Goal: Use online tool/utility: Utilize a website feature to perform a specific function

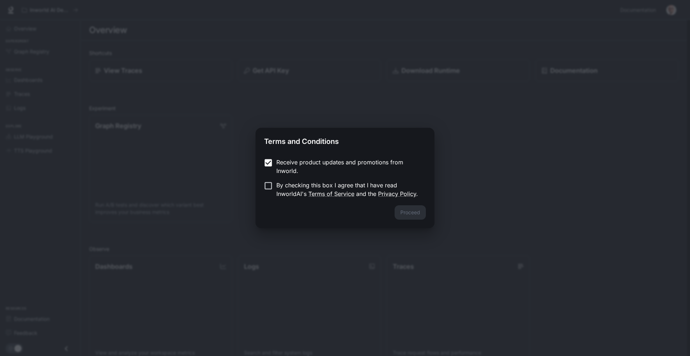
click at [271, 192] on label "By checking this box I agree that I have read InworldAI's Terms of Service and …" at bounding box center [340, 189] width 160 height 17
click at [420, 215] on button "Proceed" at bounding box center [409, 212] width 31 height 14
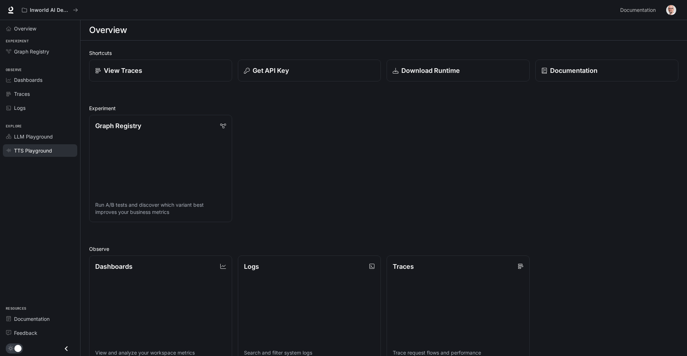
click at [30, 151] on span "TTS Playground" at bounding box center [33, 151] width 38 height 8
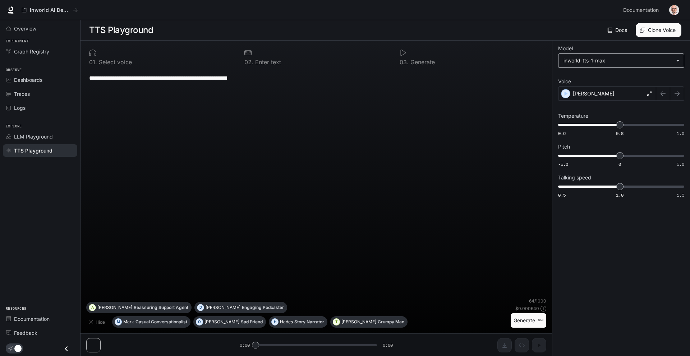
click at [666, 61] on body "**********" at bounding box center [345, 178] width 690 height 357
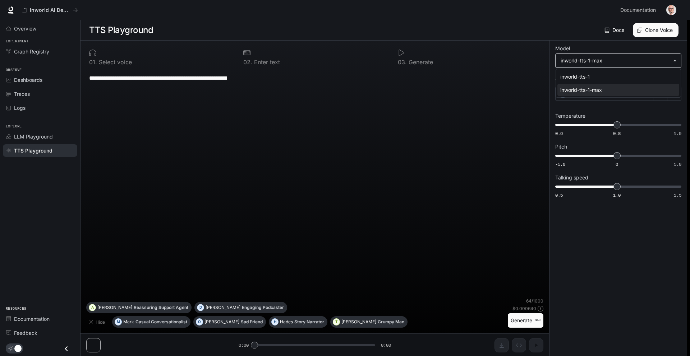
click at [666, 61] on div at bounding box center [345, 178] width 690 height 356
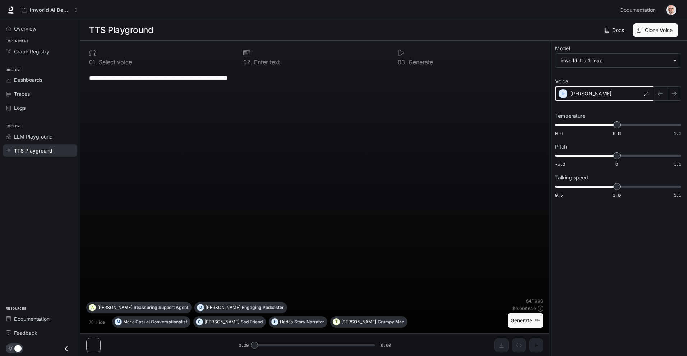
click at [562, 93] on icon "button" at bounding box center [563, 94] width 3 height 4
click at [648, 94] on icon at bounding box center [646, 94] width 4 height 4
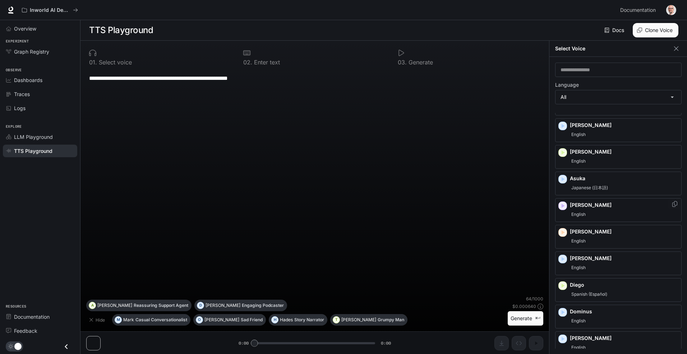
scroll to position [41, 0]
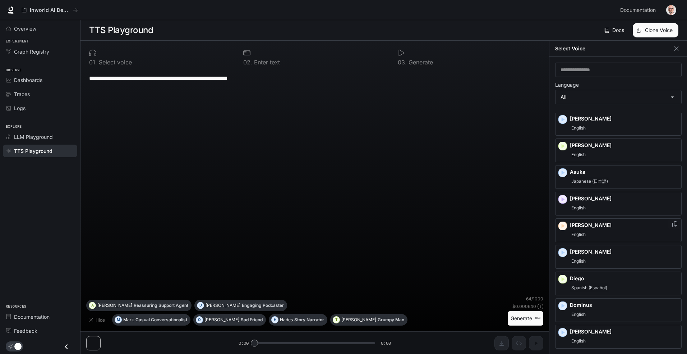
click at [568, 226] on div "[PERSON_NAME]" at bounding box center [618, 230] width 126 height 24
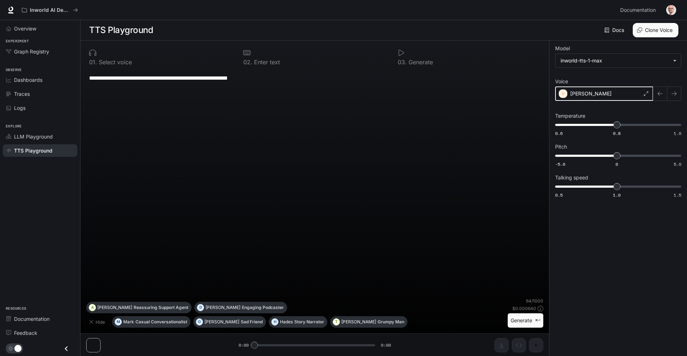
click at [563, 92] on icon "button" at bounding box center [562, 93] width 7 height 7
click at [647, 92] on icon at bounding box center [646, 94] width 4 height 4
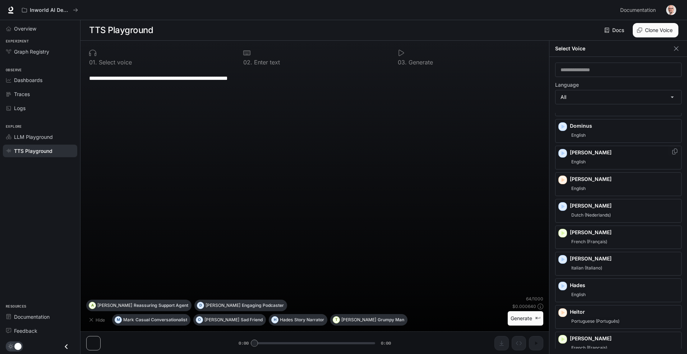
scroll to position [237, 0]
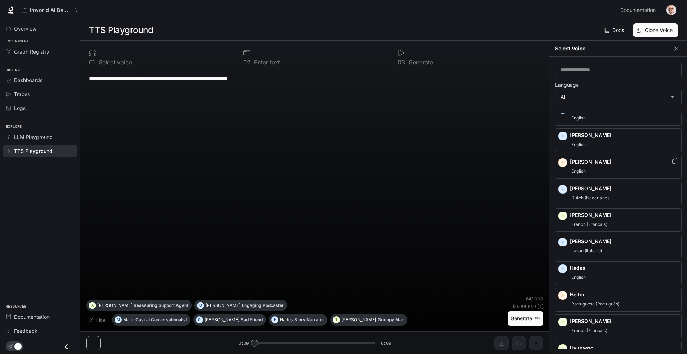
click at [582, 164] on p "[PERSON_NAME]" at bounding box center [624, 161] width 108 height 7
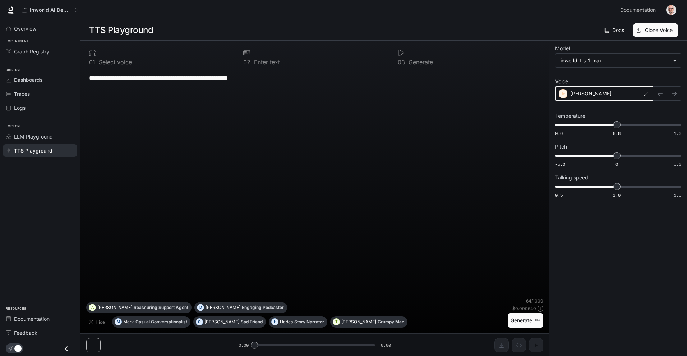
click at [564, 92] on icon "button" at bounding box center [562, 93] width 7 height 7
click at [647, 94] on icon at bounding box center [646, 94] width 4 height 4
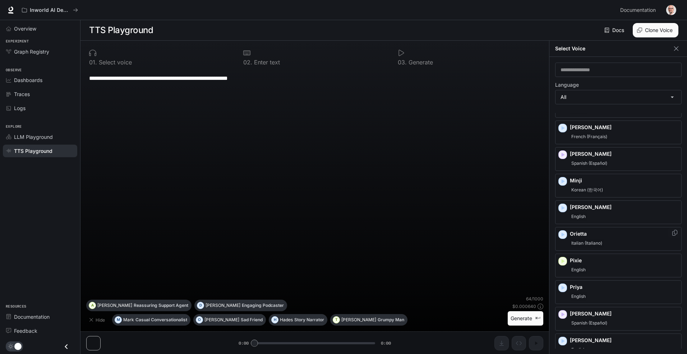
scroll to position [750, 0]
click at [570, 208] on p "[PERSON_NAME]" at bounding box center [624, 206] width 108 height 7
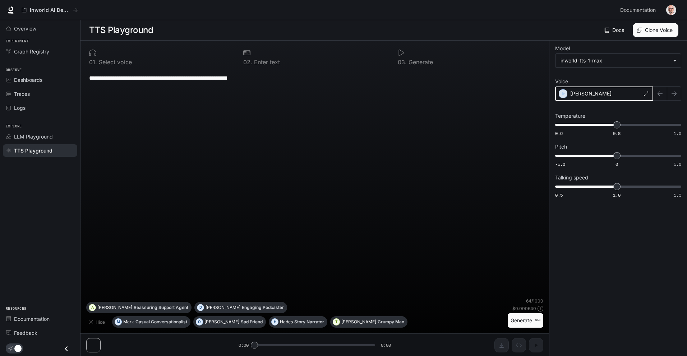
click at [561, 96] on icon "button" at bounding box center [562, 93] width 7 height 7
click at [647, 96] on div "[PERSON_NAME]" at bounding box center [604, 94] width 98 height 14
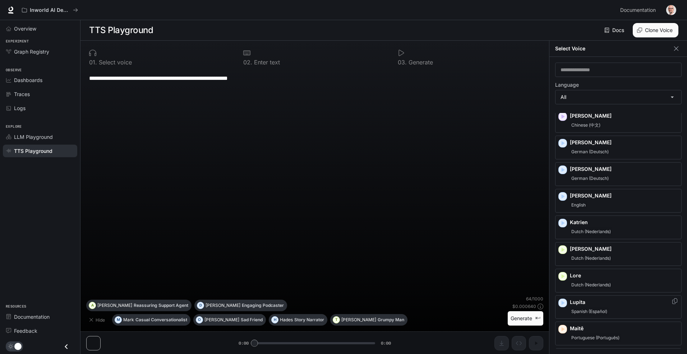
scroll to position [505, 0]
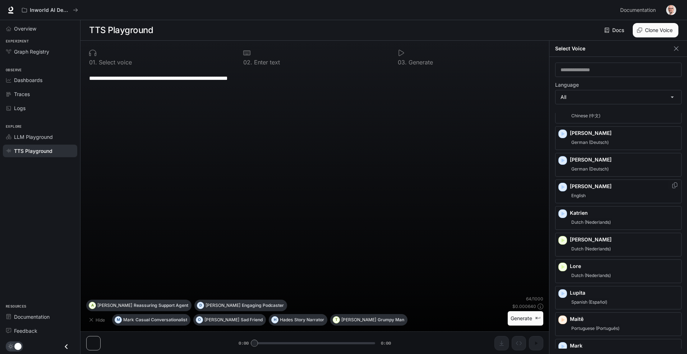
click at [584, 190] on div "[PERSON_NAME]" at bounding box center [624, 191] width 108 height 17
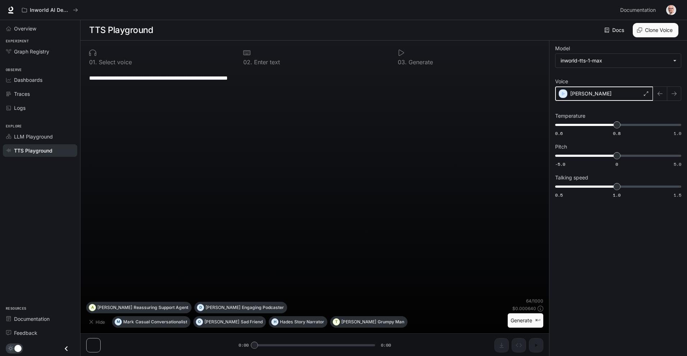
click at [565, 93] on icon "button" at bounding box center [562, 93] width 7 height 7
click at [646, 95] on icon at bounding box center [646, 94] width 4 height 4
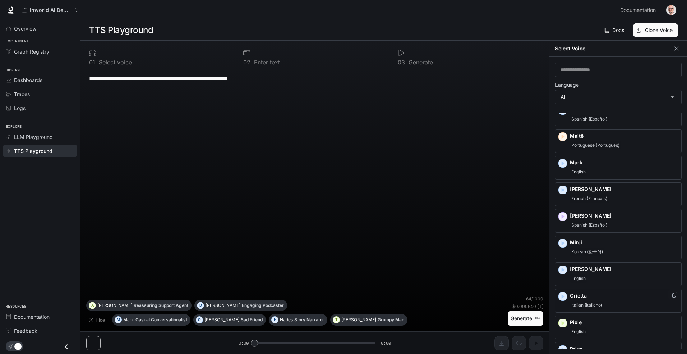
scroll to position [867, 0]
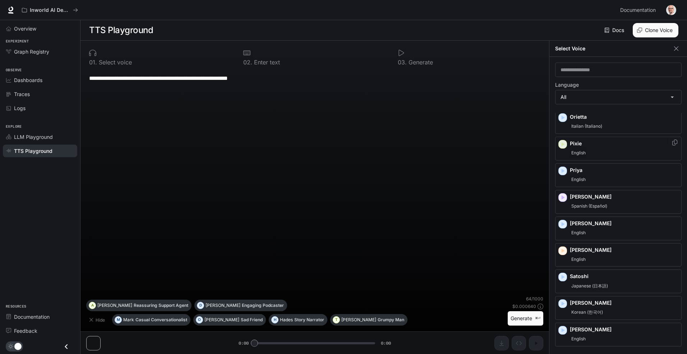
click at [567, 143] on div "button" at bounding box center [562, 144] width 9 height 9
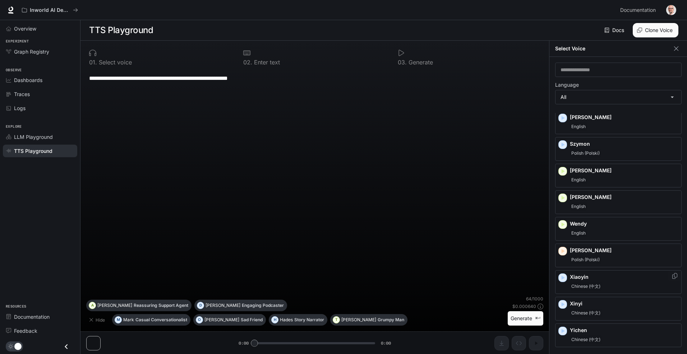
scroll to position [1079, 0]
click at [560, 222] on icon "button" at bounding box center [562, 223] width 7 height 7
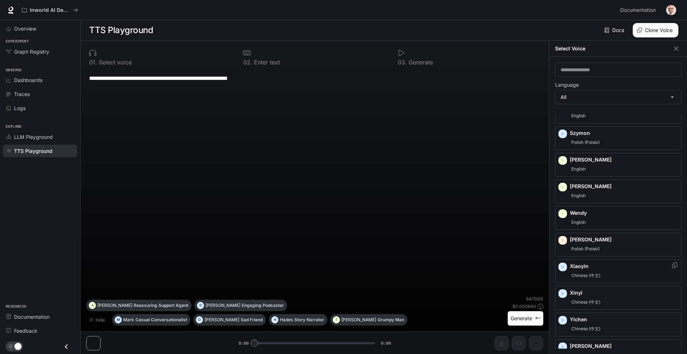
scroll to position [1101, 0]
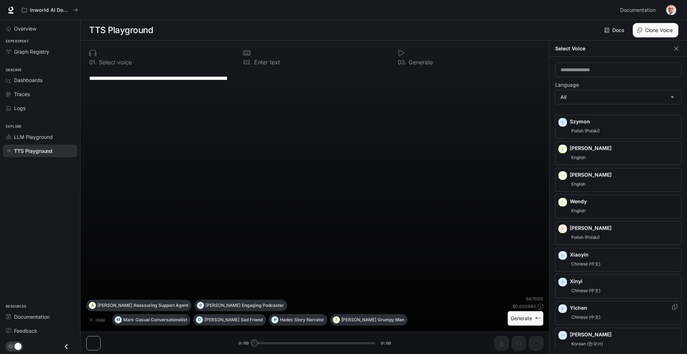
click at [561, 308] on icon "button" at bounding box center [562, 308] width 7 height 7
click at [353, 220] on div "**********" at bounding box center [314, 182] width 457 height 226
click at [677, 47] on icon "button" at bounding box center [676, 48] width 4 height 4
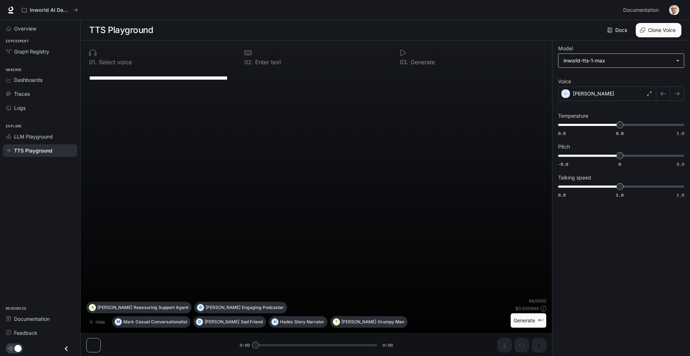
click at [673, 60] on body "**********" at bounding box center [345, 178] width 690 height 357
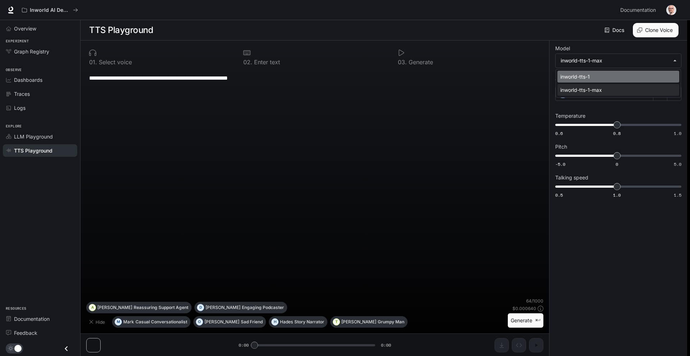
click at [578, 79] on div "inworld-tts-1" at bounding box center [616, 77] width 113 height 8
type input "**********"
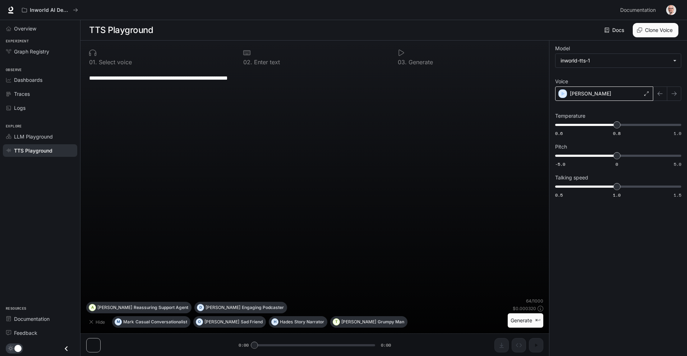
click at [642, 93] on div "[PERSON_NAME]" at bounding box center [604, 94] width 98 height 14
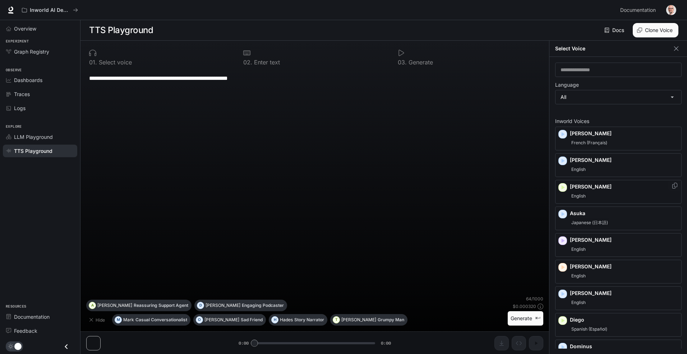
click at [565, 188] on icon "button" at bounding box center [562, 187] width 7 height 7
